Goal: Information Seeking & Learning: Learn about a topic

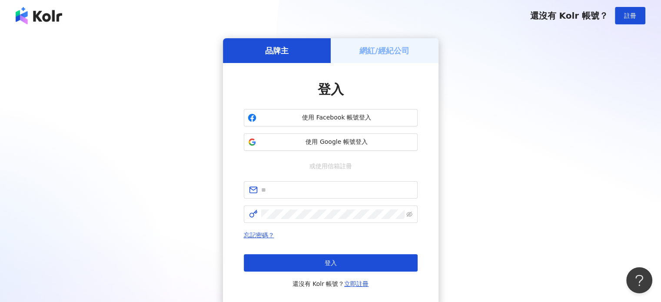
click at [315, 137] on button "使用 Google 帳號登入" at bounding box center [331, 141] width 174 height 17
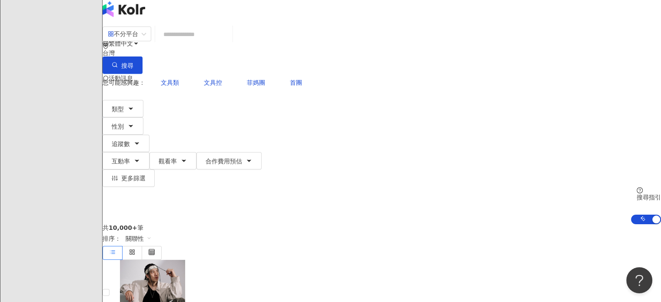
scroll to position [4, 0]
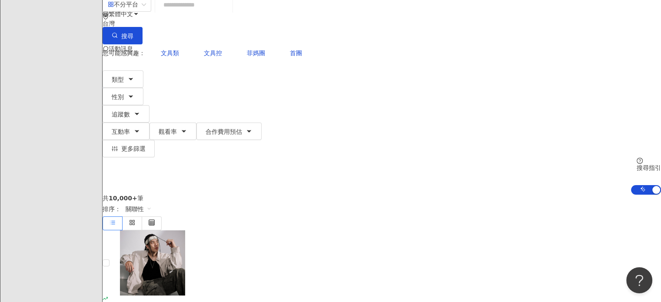
scroll to position [39, 0]
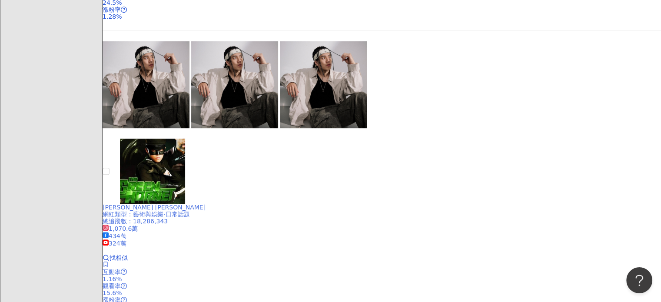
scroll to position [417, 0]
